Goal: Information Seeking & Learning: Learn about a topic

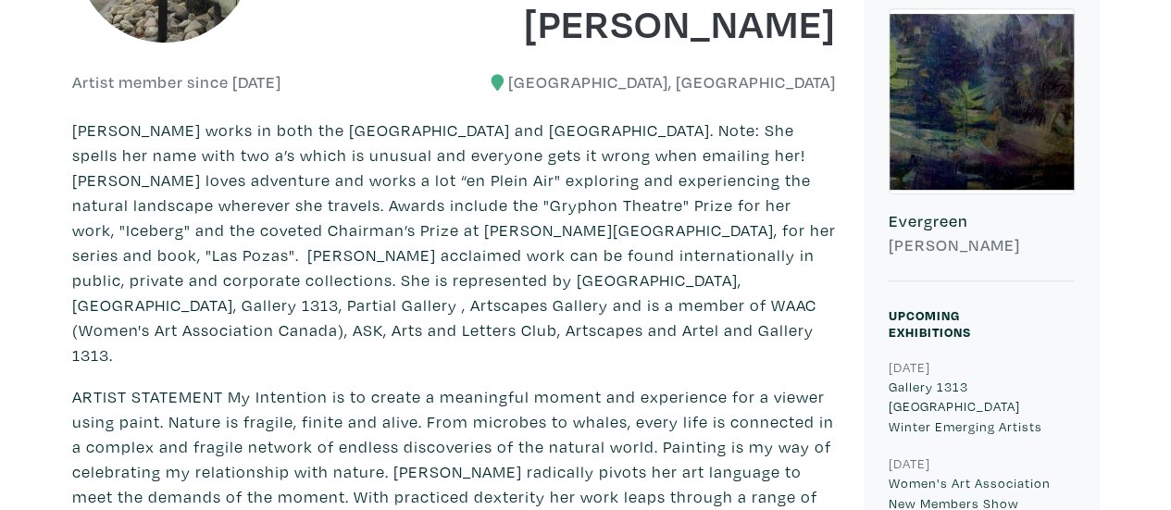
scroll to position [456, 0]
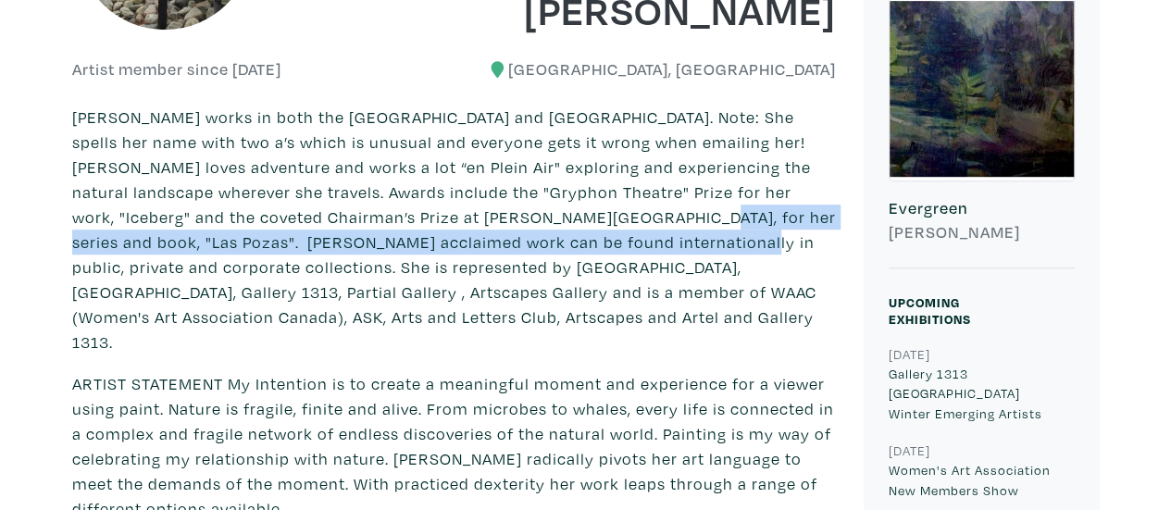
drag, startPoint x: 518, startPoint y: 216, endPoint x: 578, endPoint y: 243, distance: 66.3
click at [578, 243] on p "[PERSON_NAME] works in both the [GEOGRAPHIC_DATA] and [GEOGRAPHIC_DATA]. Note: …" at bounding box center [454, 230] width 764 height 250
click at [518, 223] on p "[PERSON_NAME] works in both the [GEOGRAPHIC_DATA] and [GEOGRAPHIC_DATA]. Note: …" at bounding box center [454, 230] width 764 height 250
drag, startPoint x: 510, startPoint y: 212, endPoint x: 578, endPoint y: 238, distance: 72.4
click at [578, 238] on p "[PERSON_NAME] works in both the [GEOGRAPHIC_DATA] and [GEOGRAPHIC_DATA]. Note: …" at bounding box center [454, 230] width 764 height 250
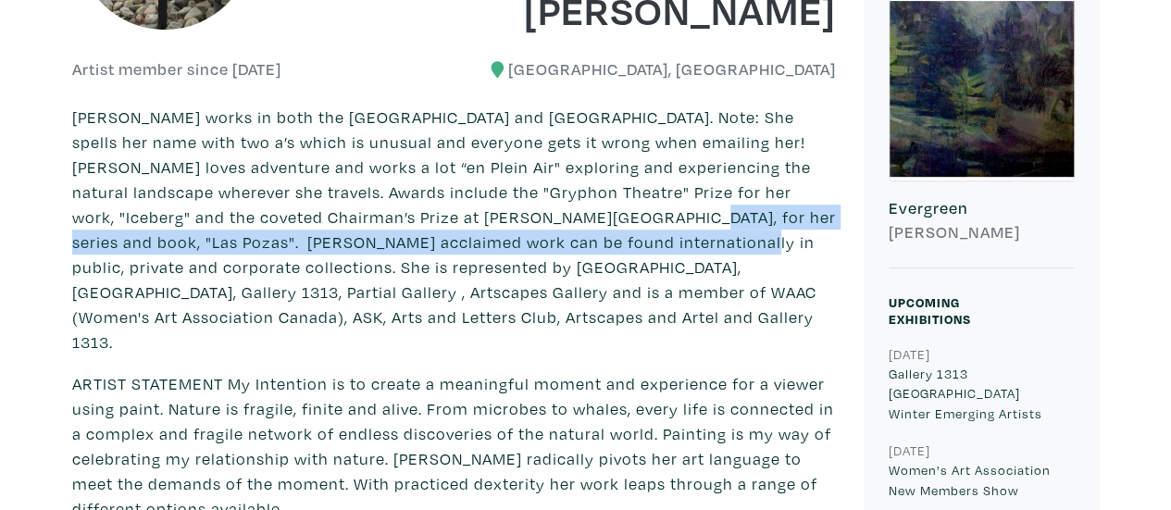
copy p "[PERSON_NAME] acclaimed work can be found internationally in public, private an…"
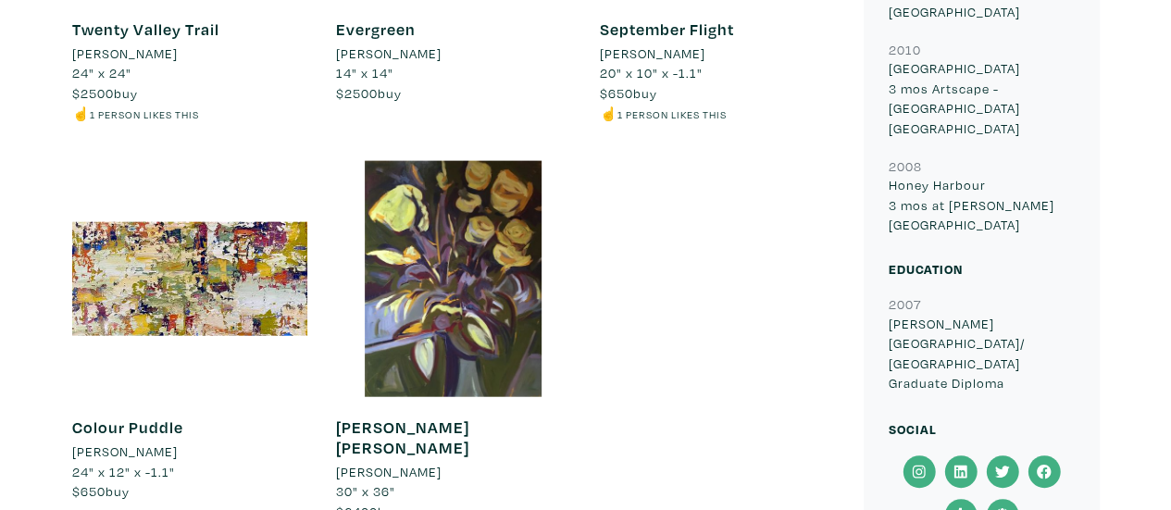
scroll to position [1987, 0]
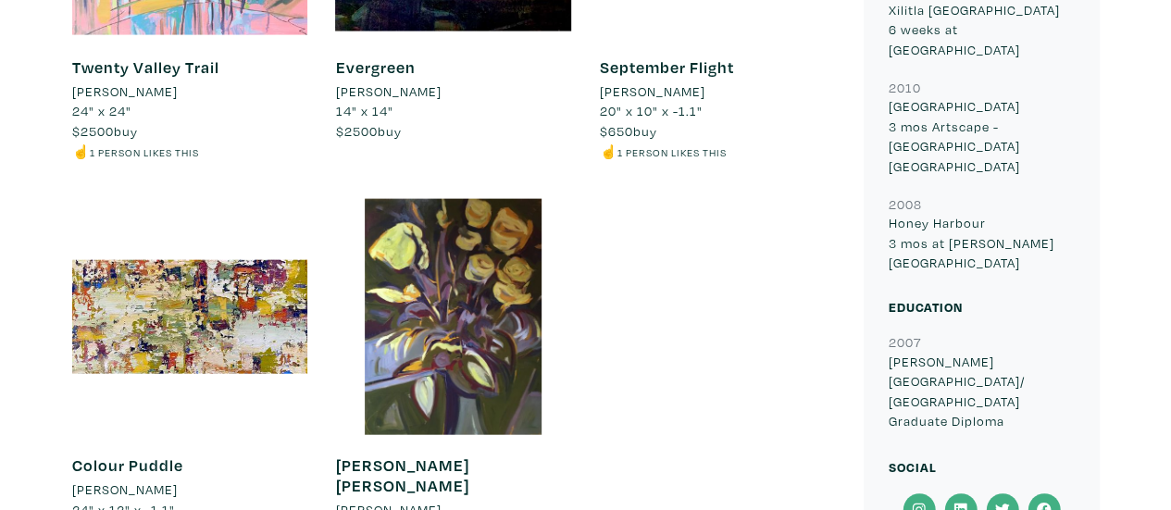
click at [923, 493] on icon at bounding box center [919, 509] width 42 height 33
click at [957, 504] on icon at bounding box center [961, 510] width 13 height 13
click at [1044, 503] on icon at bounding box center [1044, 510] width 14 height 14
